Goal: Task Accomplishment & Management: Manage account settings

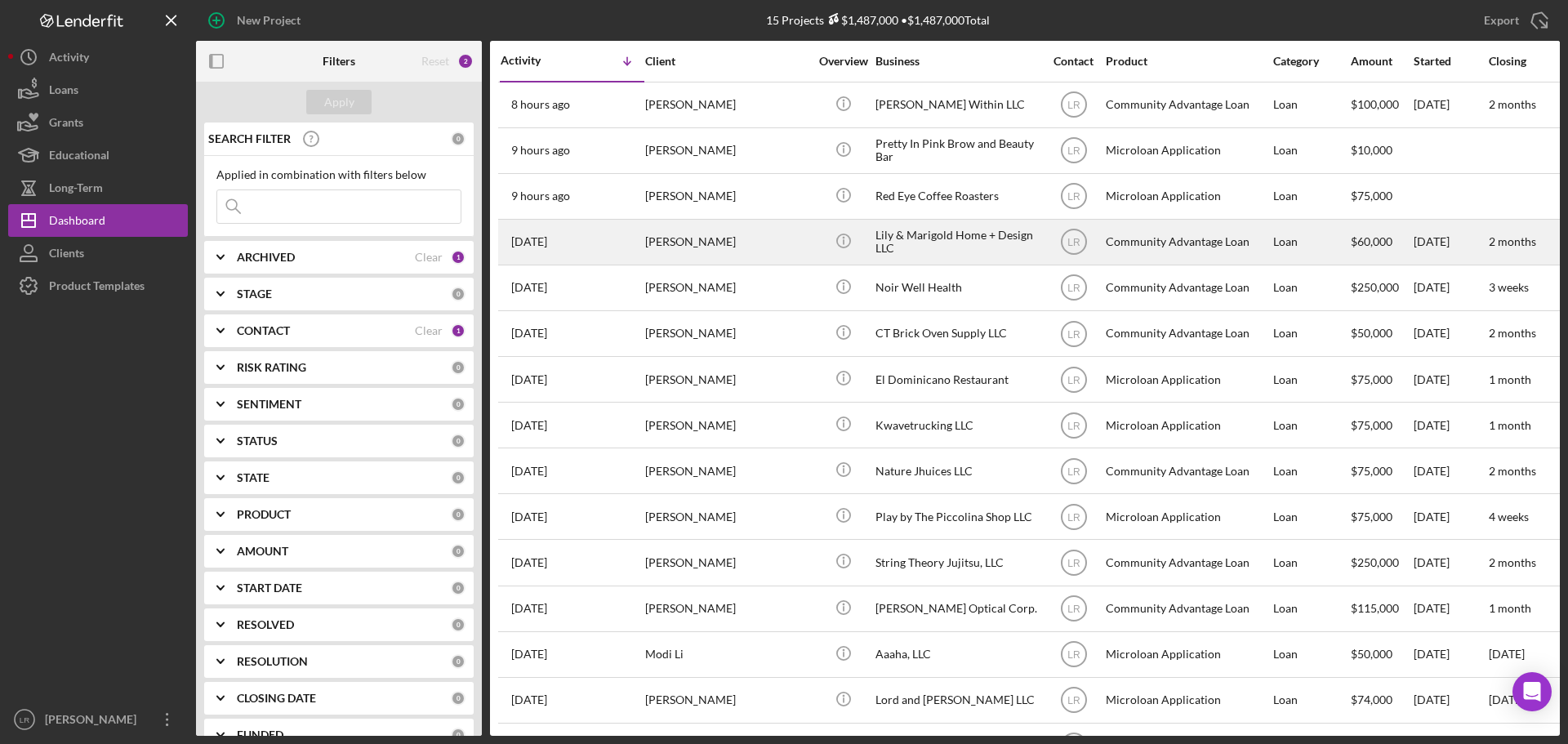
click at [710, 243] on div "[PERSON_NAME]" at bounding box center [727, 241] width 164 height 43
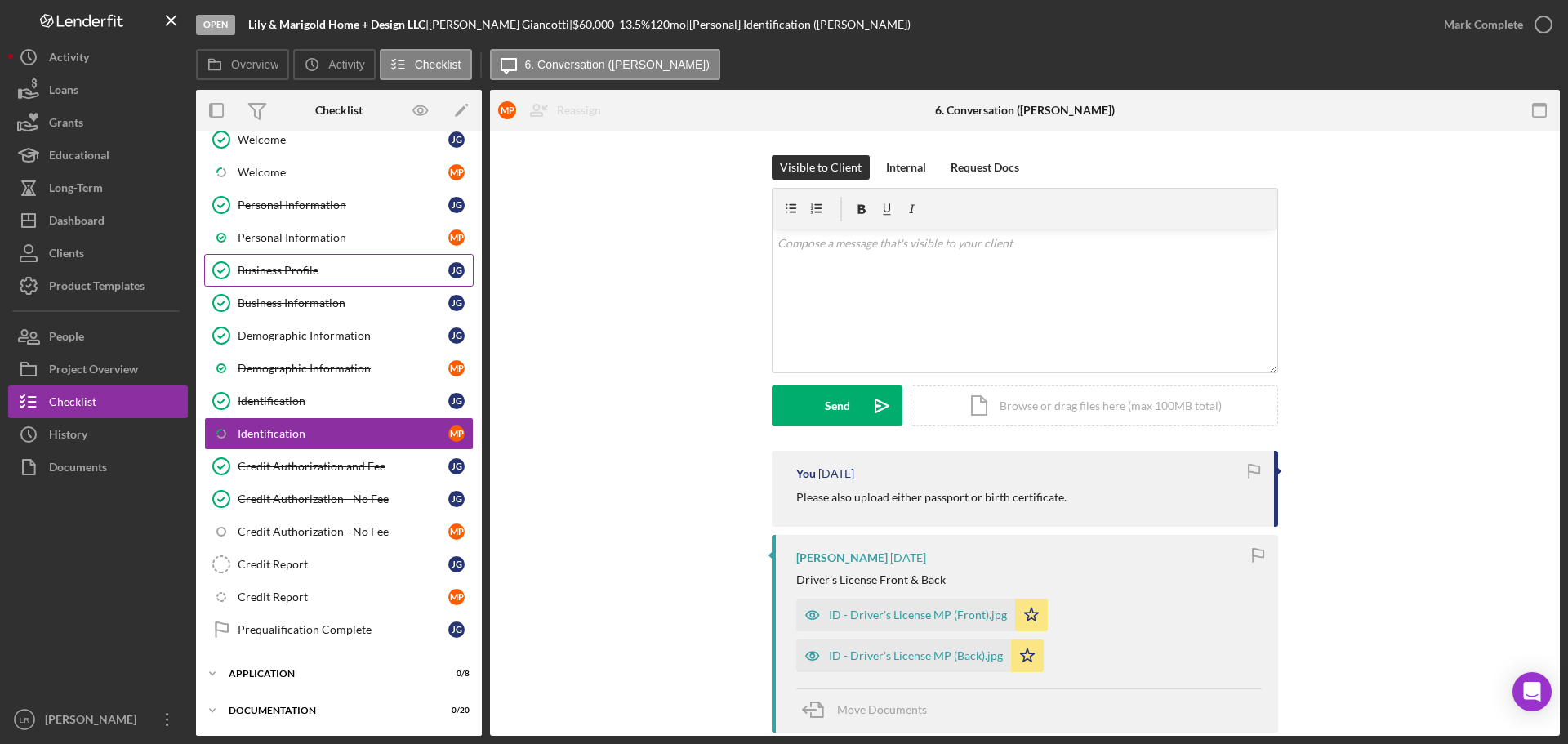
scroll to position [86, 0]
click at [285, 557] on div "Credit Report" at bounding box center [343, 563] width 211 height 13
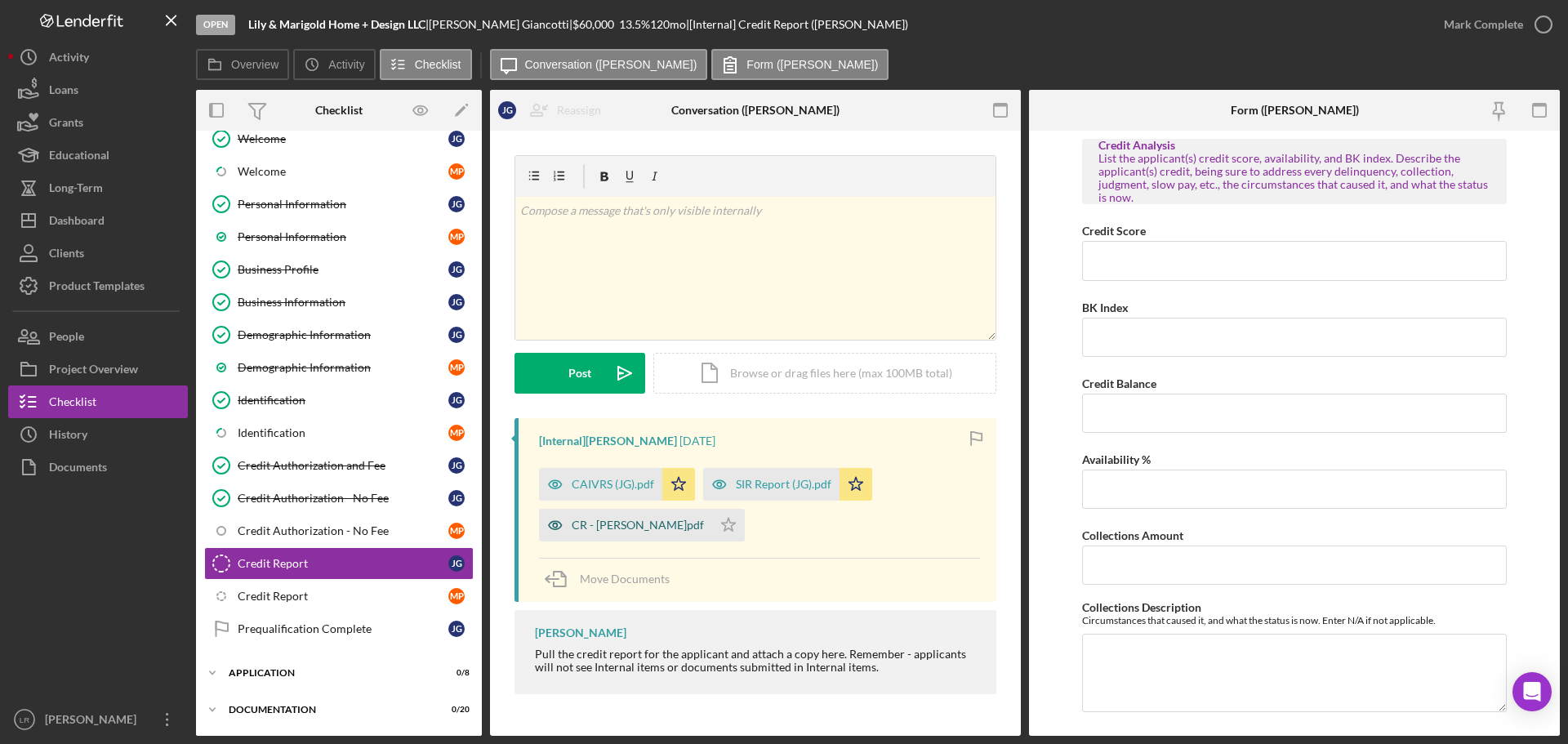
click at [603, 523] on div "CR - [PERSON_NAME]pdf" at bounding box center [638, 525] width 132 height 13
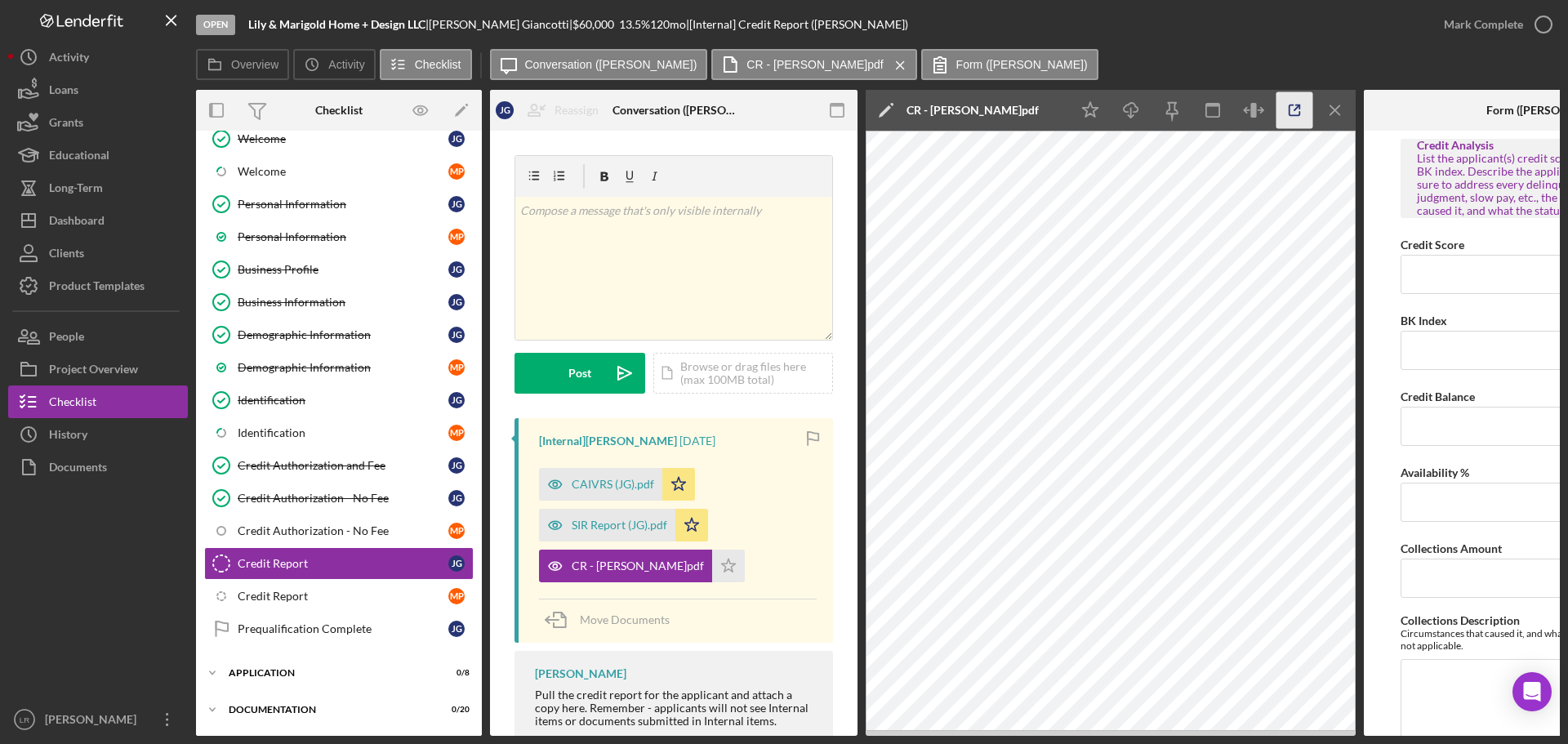
click at [1292, 108] on icon "button" at bounding box center [1296, 111] width 37 height 37
click at [298, 400] on div "Identification" at bounding box center [343, 400] width 211 height 13
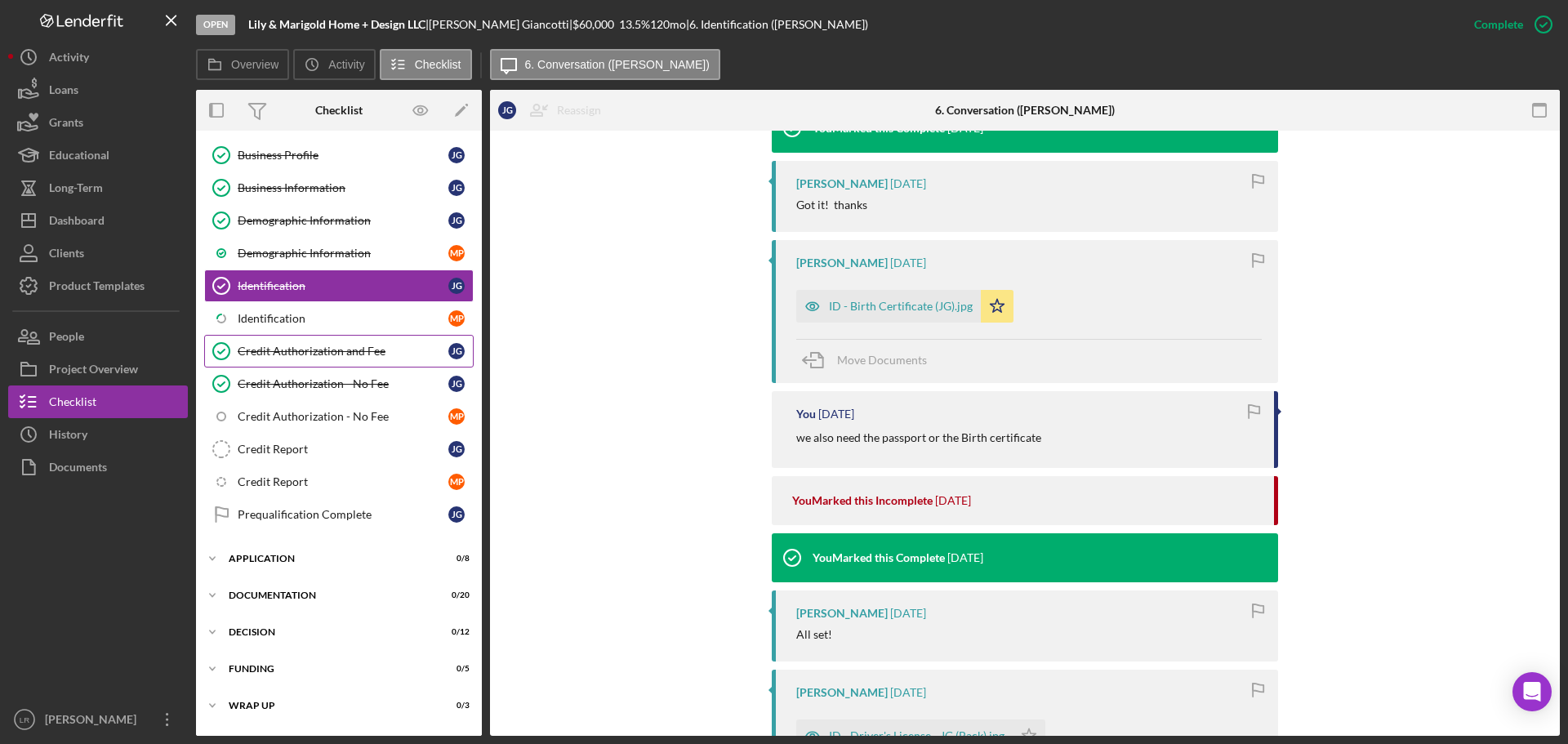
scroll to position [232, 0]
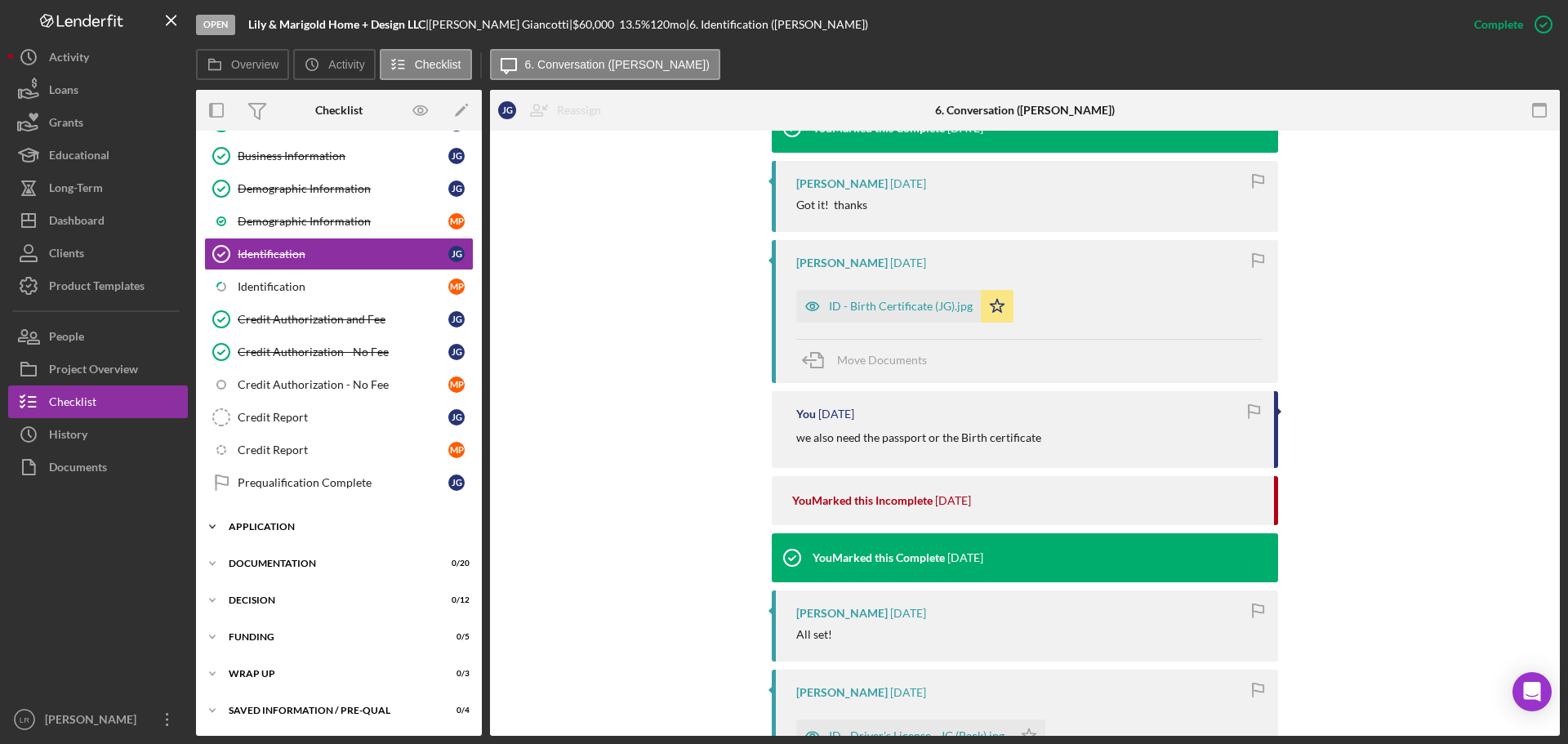
click at [294, 522] on div "Application" at bounding box center [345, 527] width 233 height 10
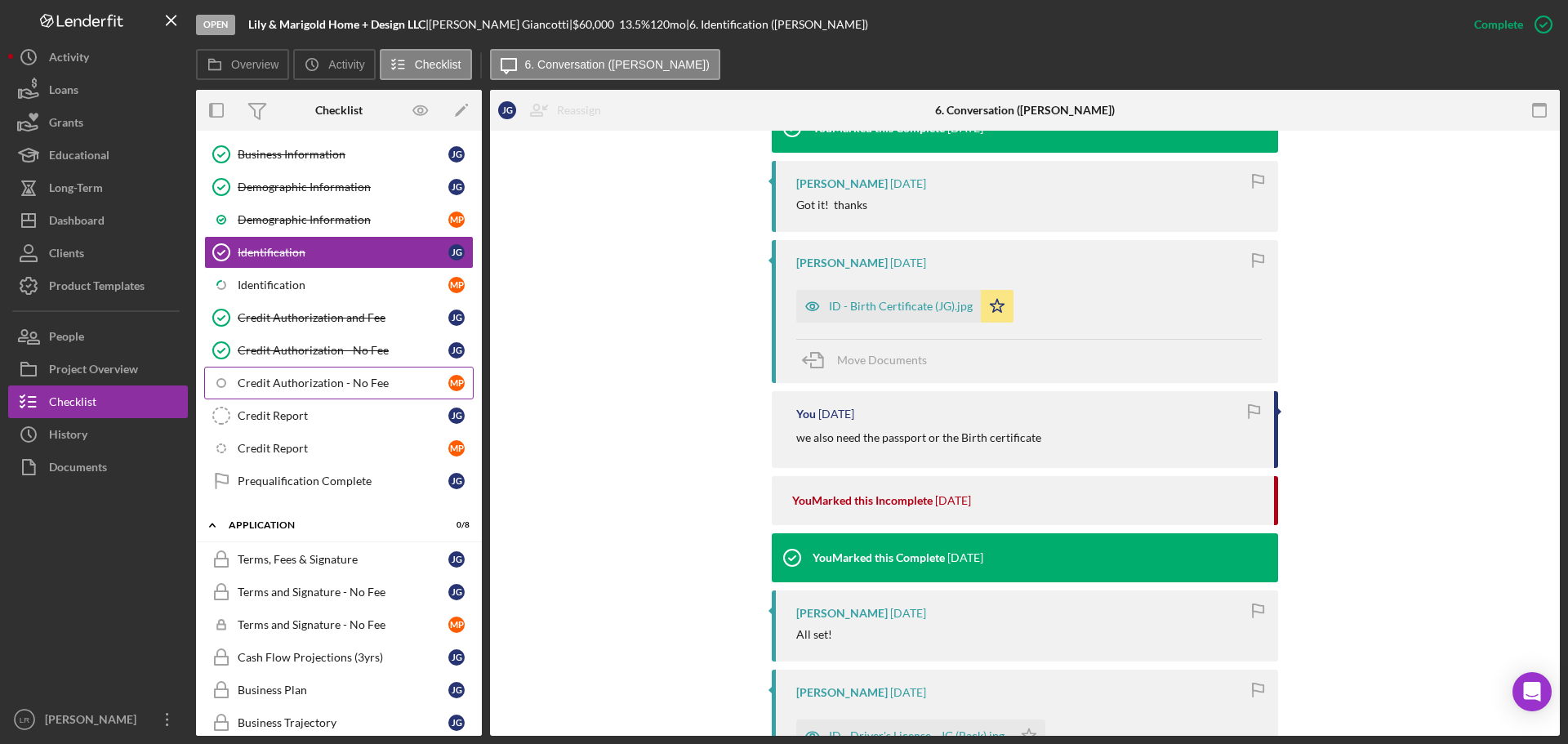
scroll to position [245, 0]
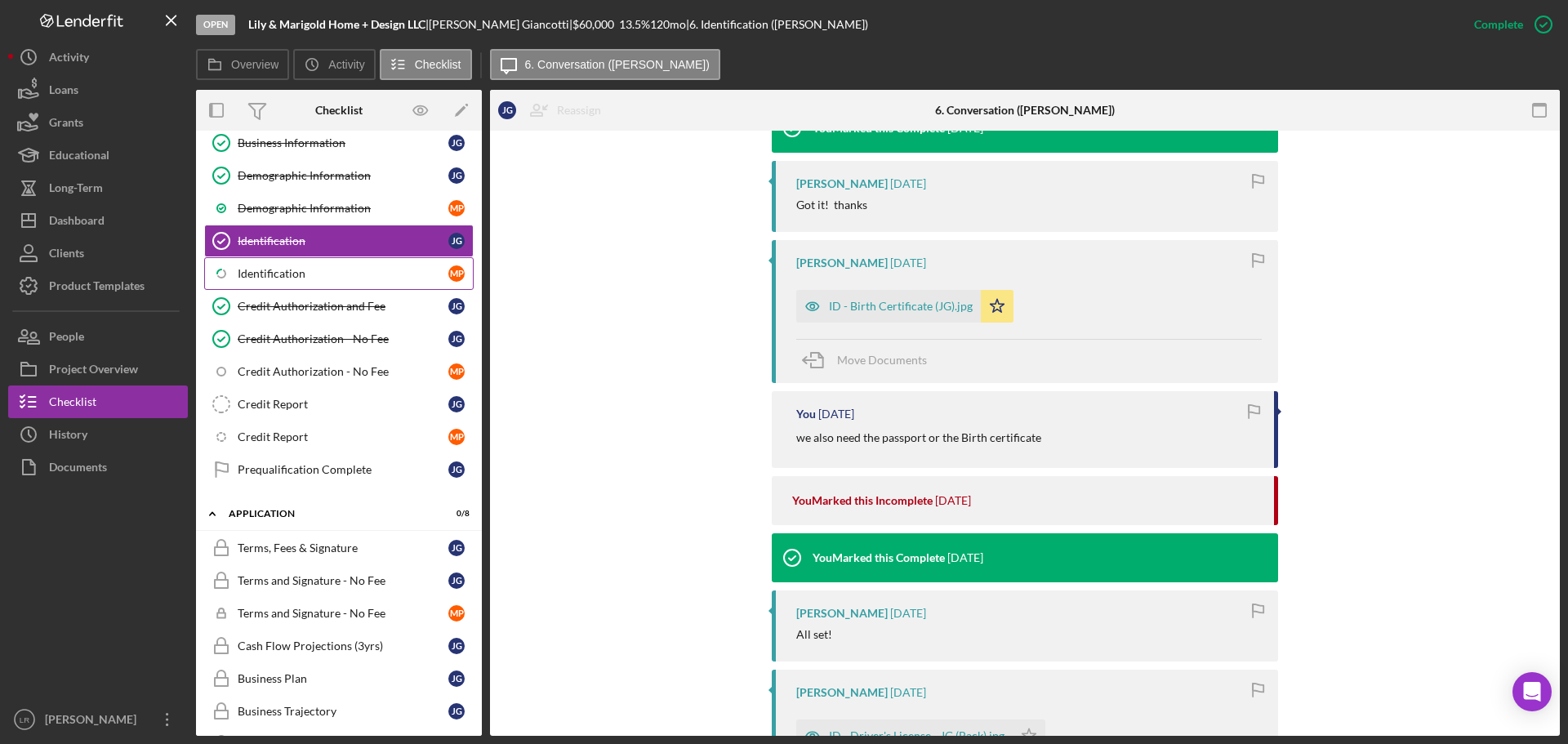
click at [319, 279] on div "Identification" at bounding box center [343, 273] width 211 height 13
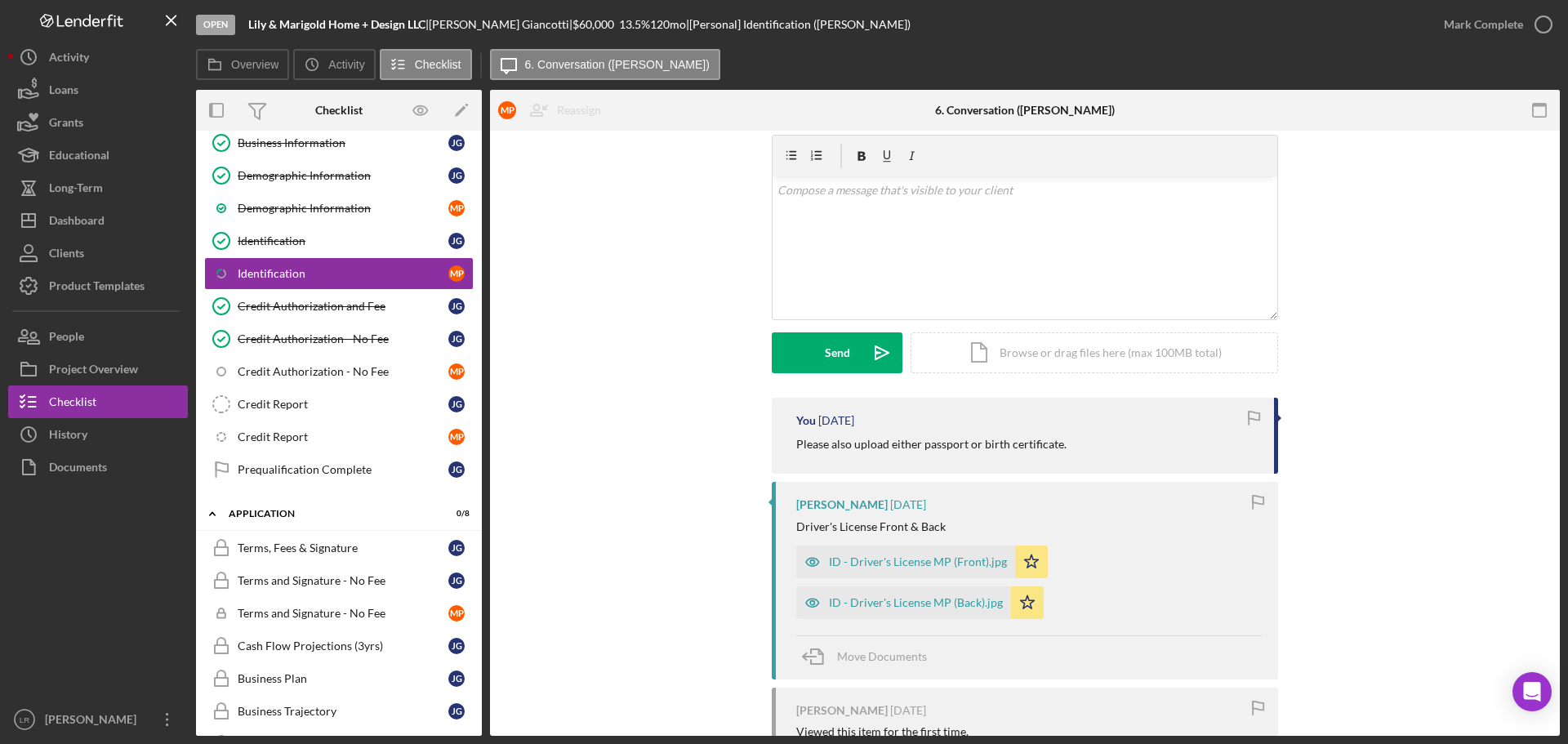
scroll to position [164, 0]
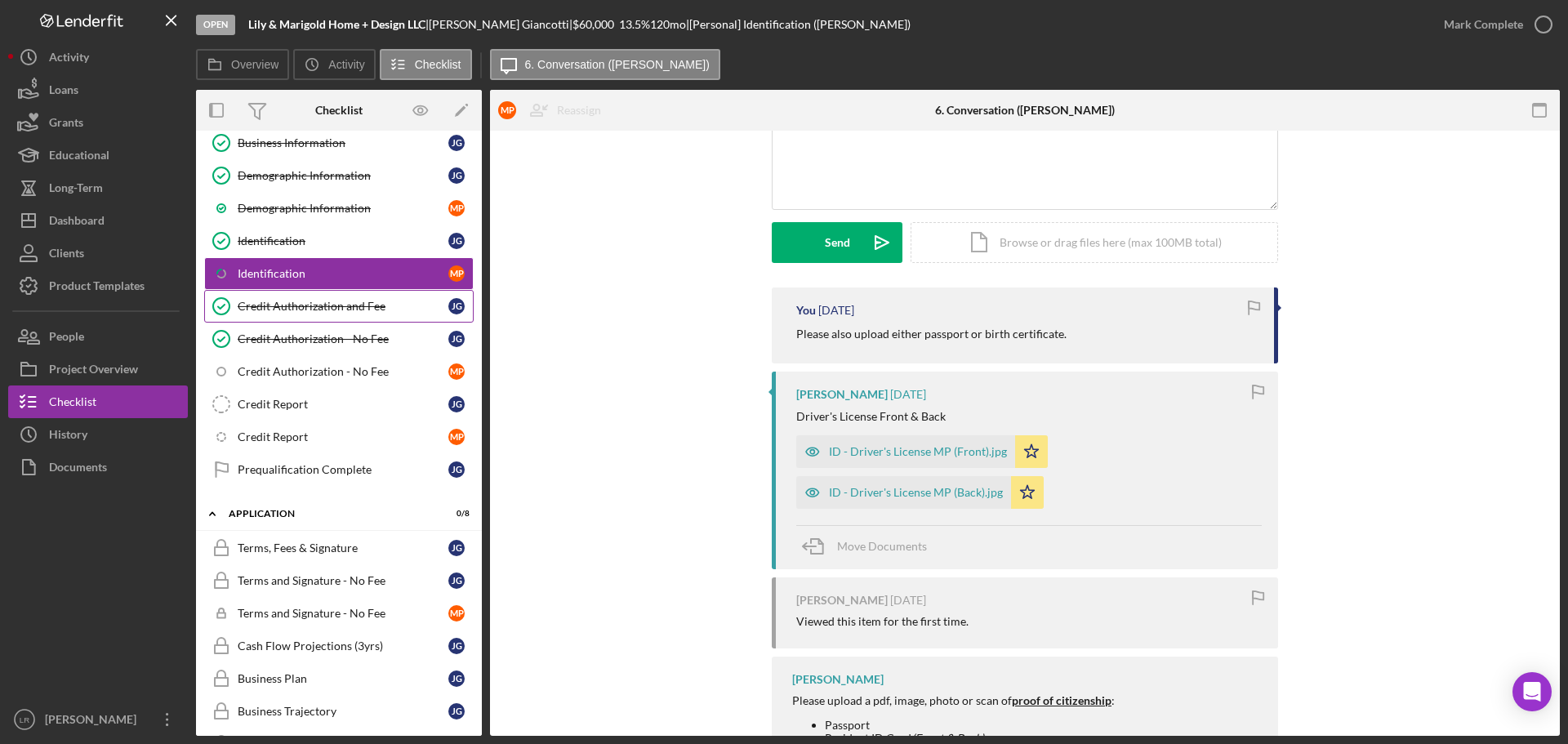
click at [293, 305] on div "Credit Authorization and Fee" at bounding box center [343, 305] width 211 height 13
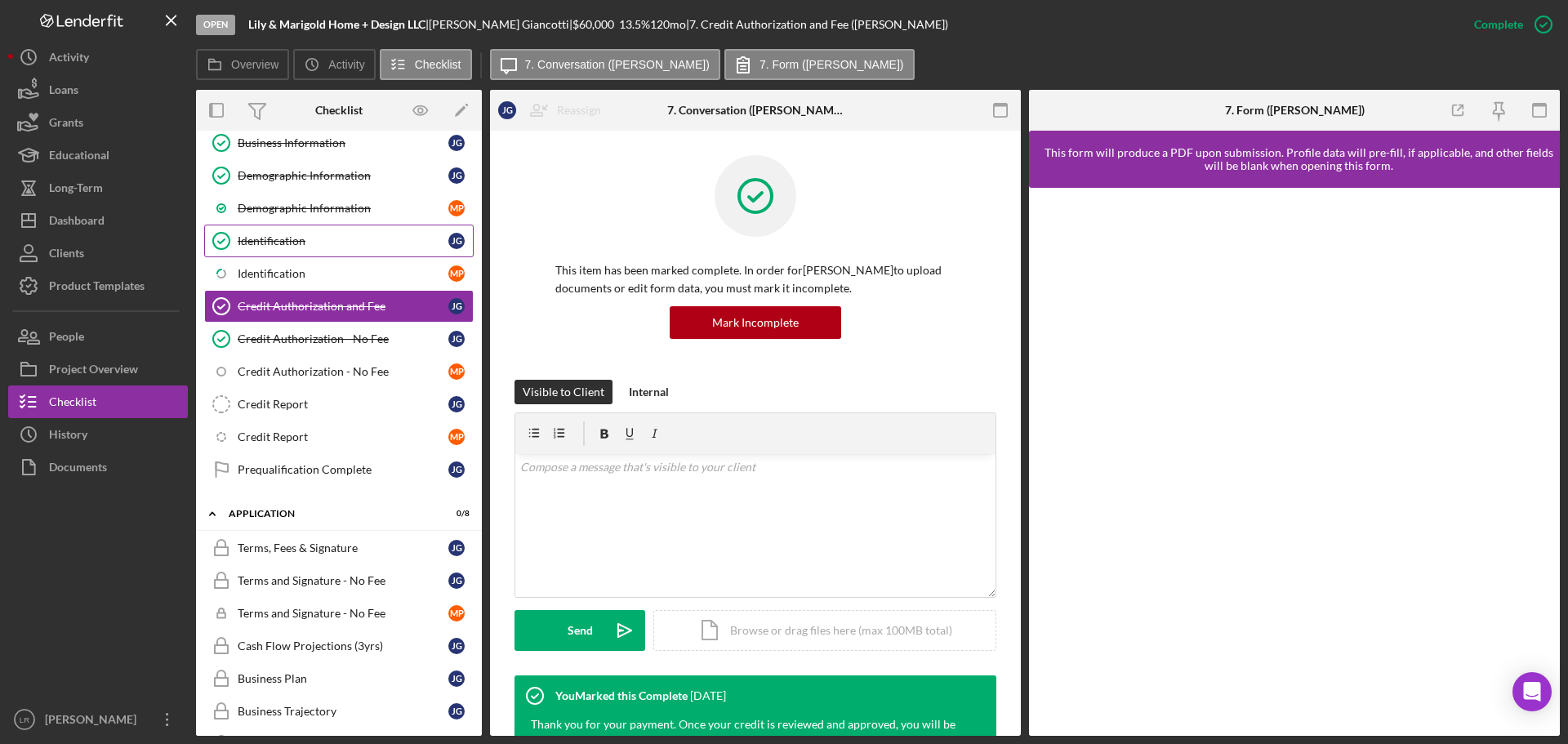
click at [288, 235] on div "Identification" at bounding box center [343, 240] width 211 height 13
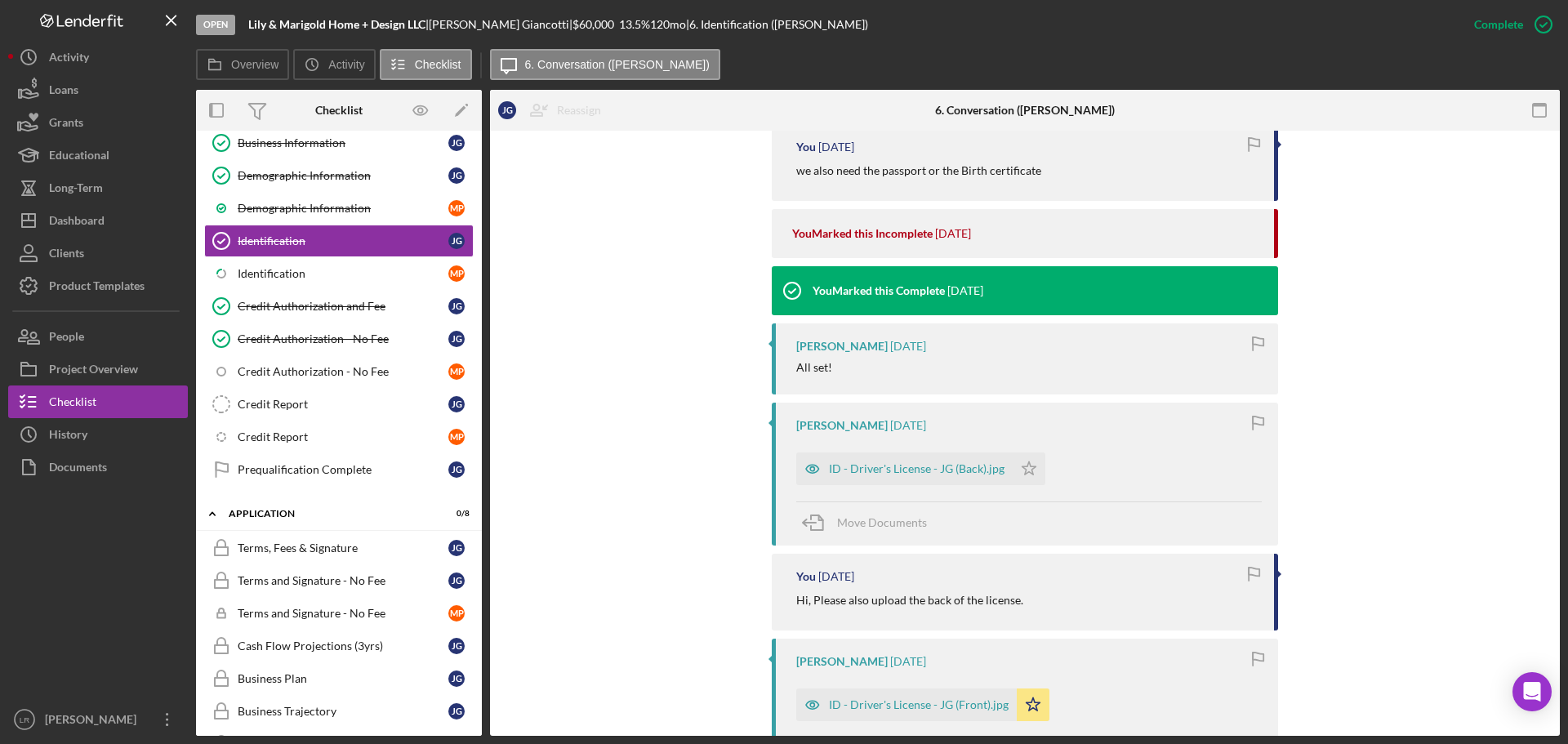
scroll to position [980, 0]
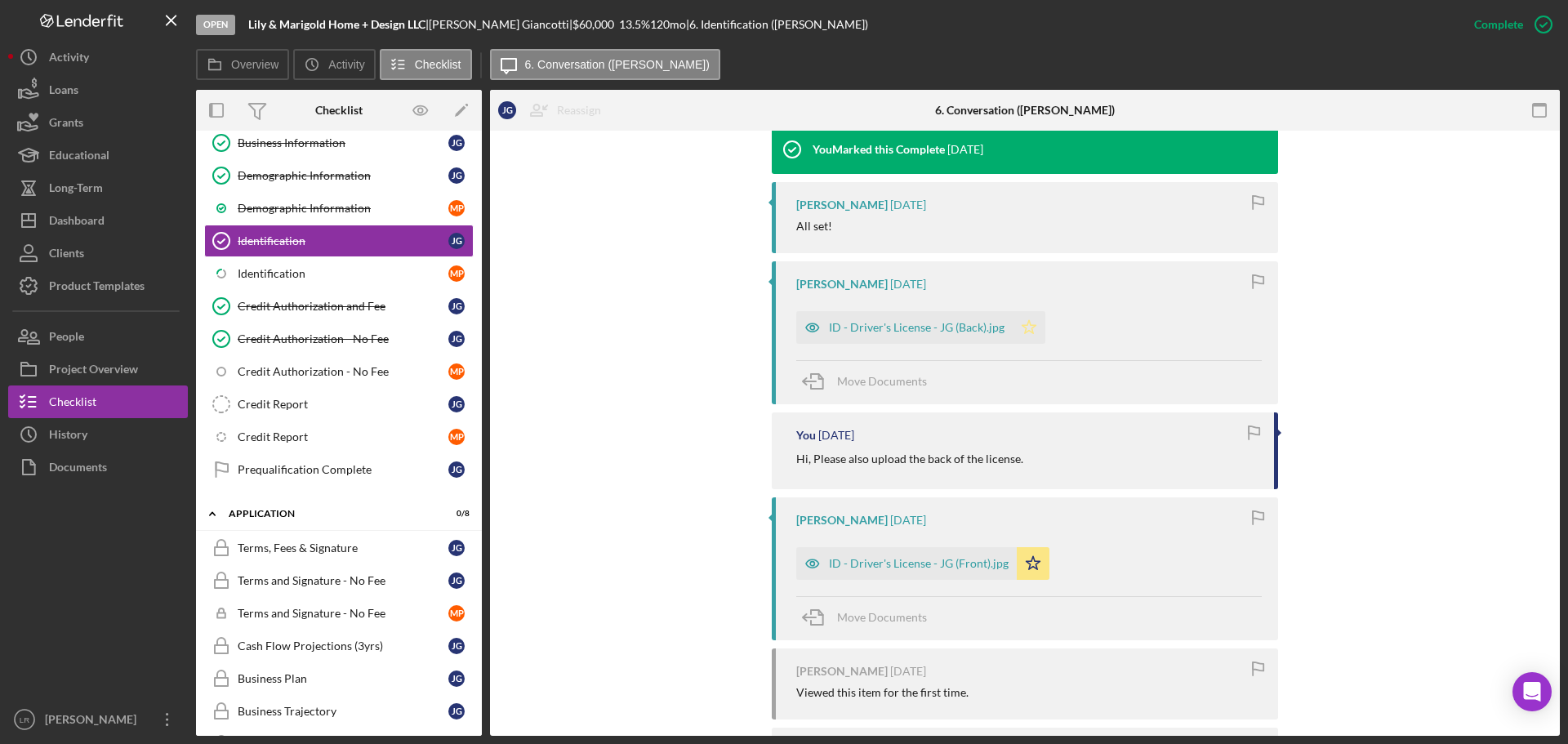
click at [1026, 326] on icon "Icon/Star" at bounding box center [1029, 327] width 33 height 33
click at [916, 327] on div "ID - Driver's License - JG (Back).jpg" at bounding box center [917, 327] width 175 height 13
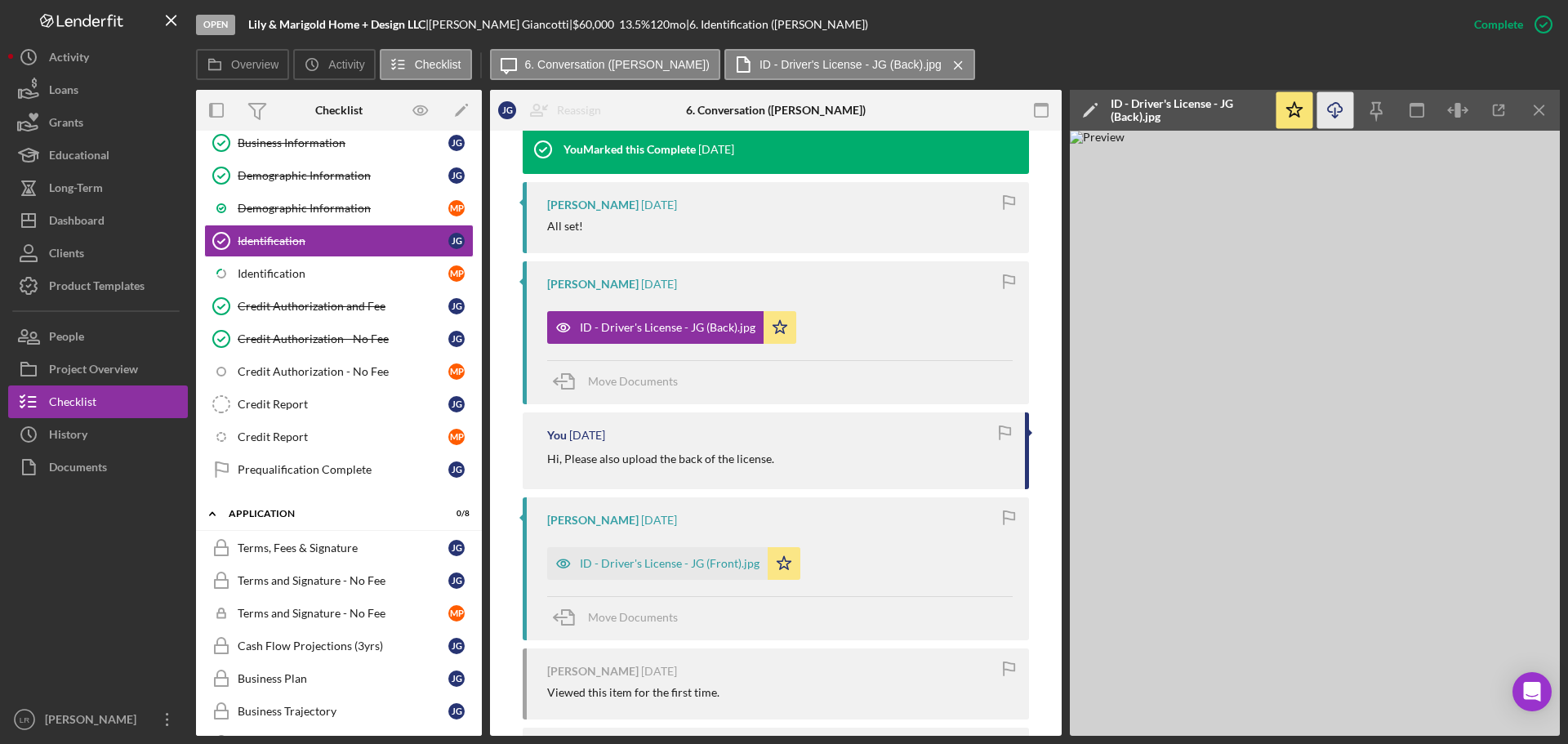
click at [1336, 111] on icon "Icon/Download" at bounding box center [1336, 111] width 37 height 37
click at [96, 219] on div "Dashboard" at bounding box center [77, 223] width 56 height 37
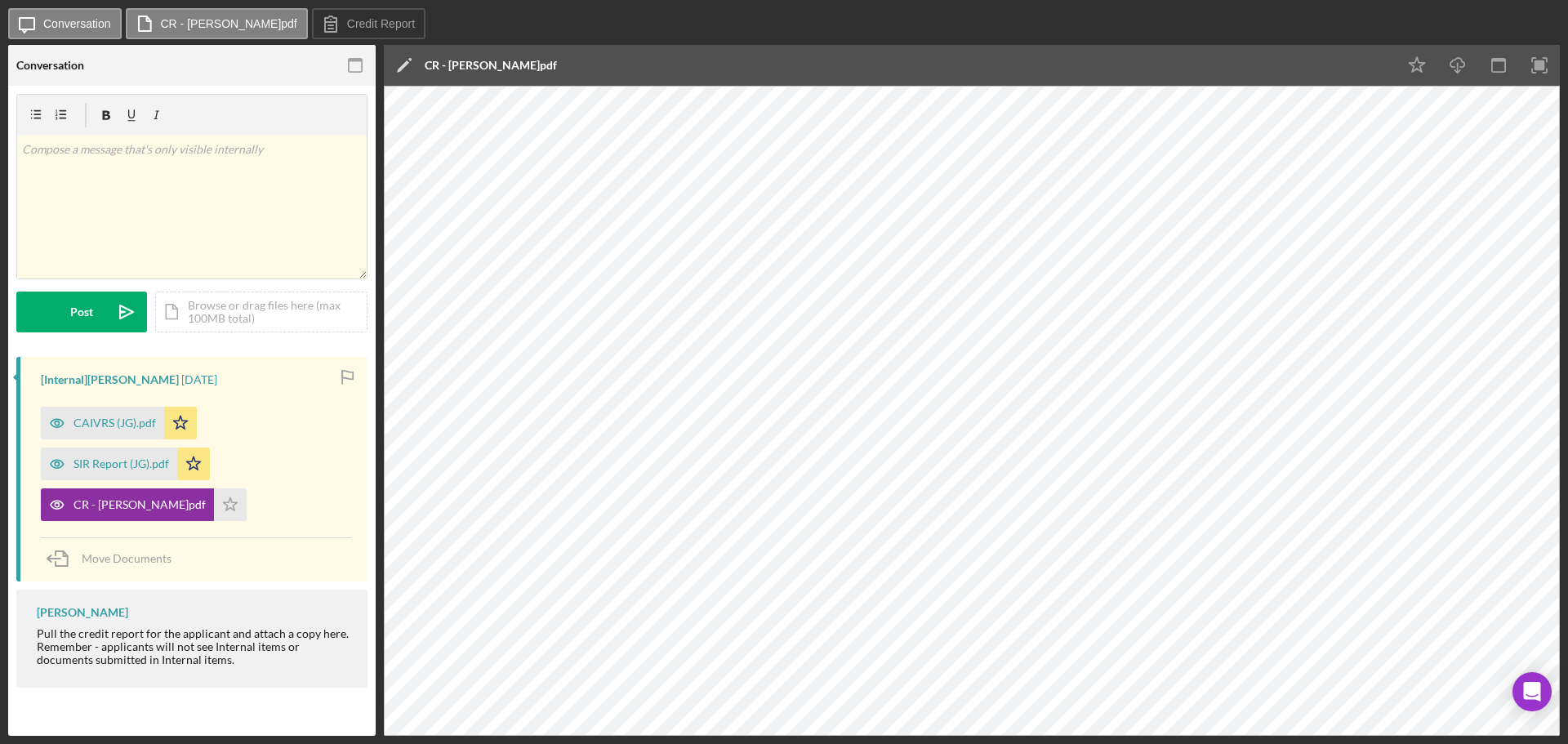
click at [403, 67] on polygon at bounding box center [403, 67] width 13 height 13
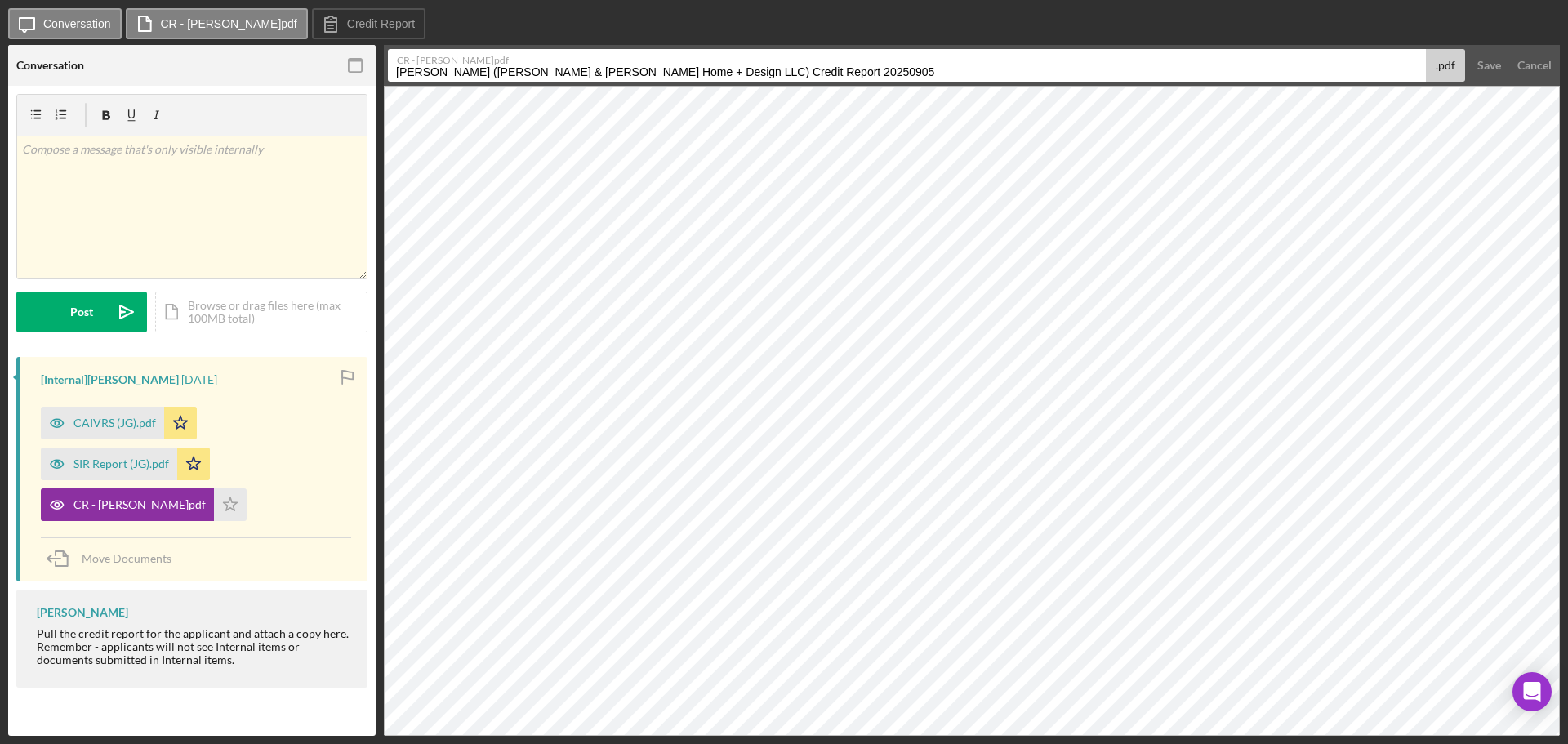
drag, startPoint x: 682, startPoint y: 73, endPoint x: 82, endPoint y: 62, distance: 600.1
click at [82, 62] on div "Conversation Credit Report Credit Report v Color teal Color pink Remove color A…" at bounding box center [784, 390] width 1552 height 691
drag, startPoint x: 466, startPoint y: 70, endPoint x: 669, endPoint y: 81, distance: 203.3
click at [669, 81] on input "Credit Report 20250905" at bounding box center [907, 65] width 1038 height 33
type input "Credit Report (JG)"
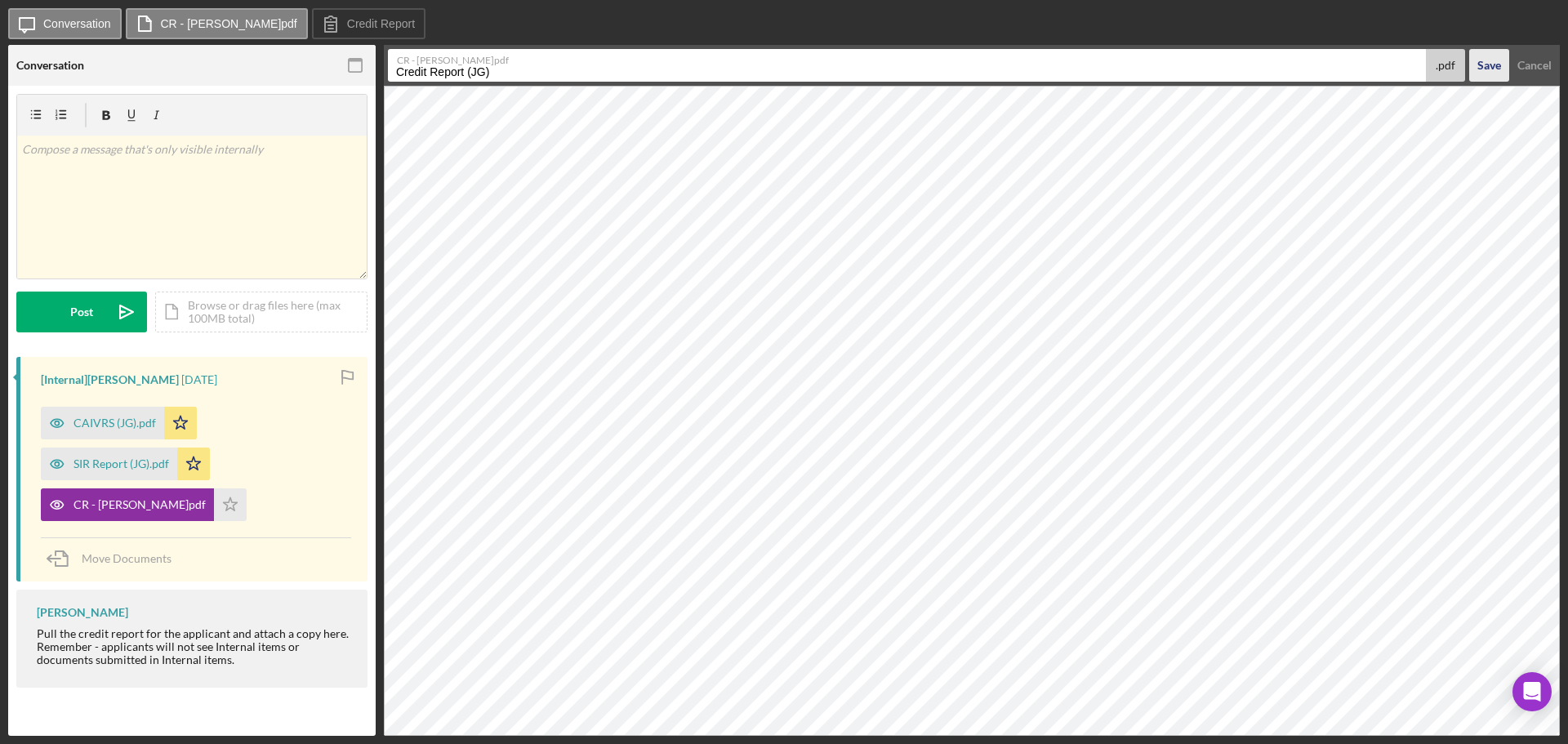
click at [1478, 61] on div "Save" at bounding box center [1490, 65] width 24 height 33
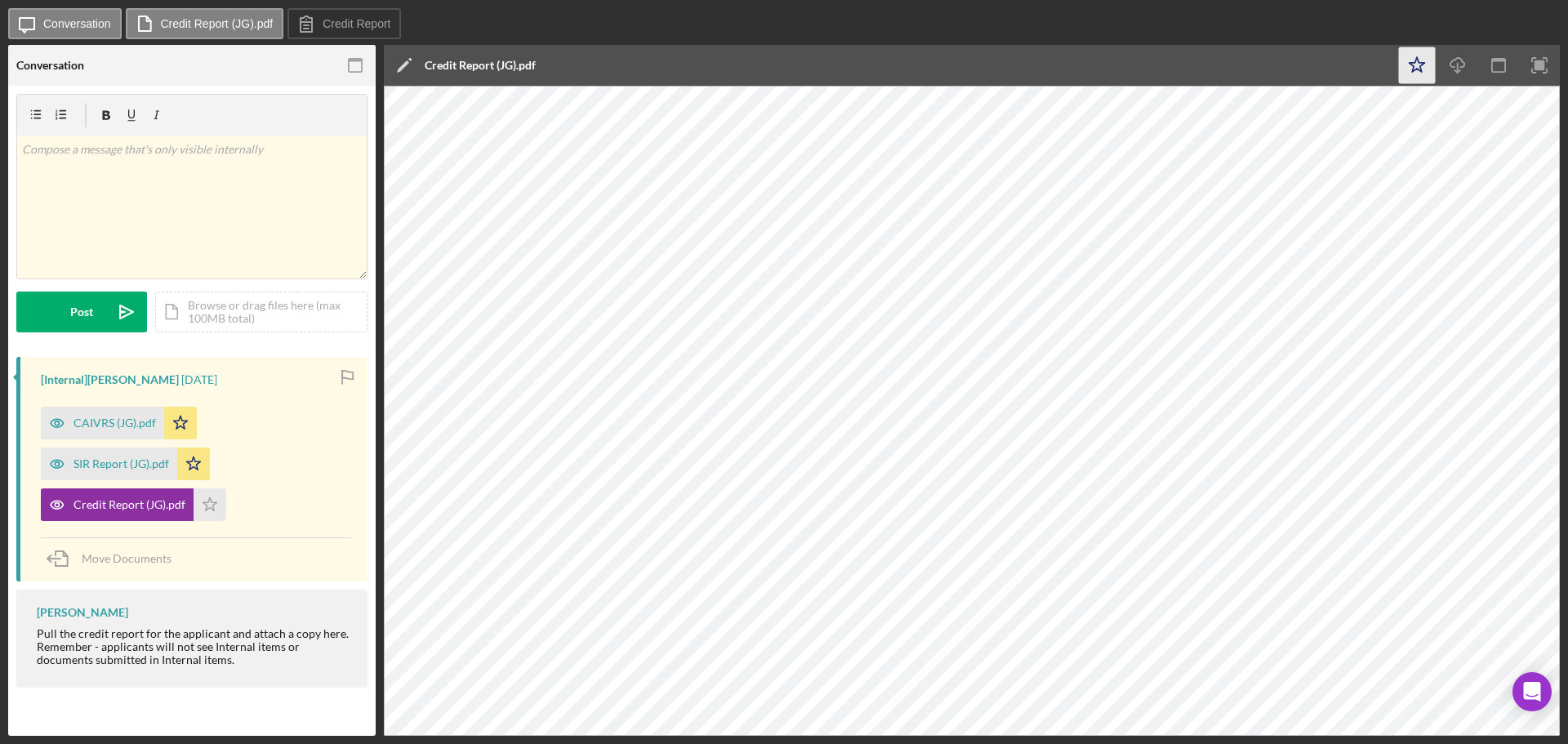
click at [1418, 63] on icon "Icon/Star" at bounding box center [1418, 66] width 37 height 37
click at [1462, 64] on icon "Icon/Download" at bounding box center [1458, 66] width 37 height 37
